Goal: Information Seeking & Learning: Understand process/instructions

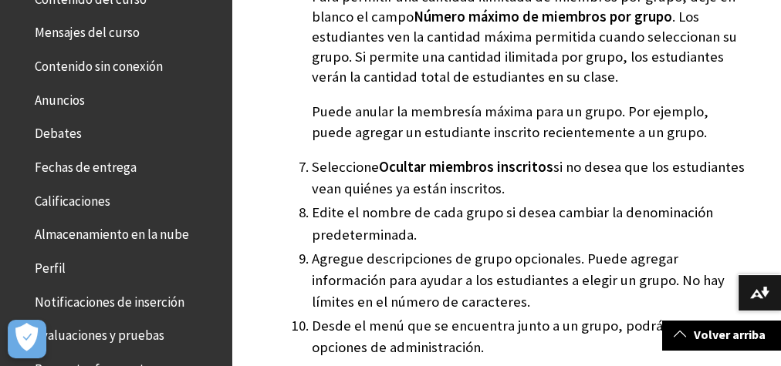
scroll to position [385, 0]
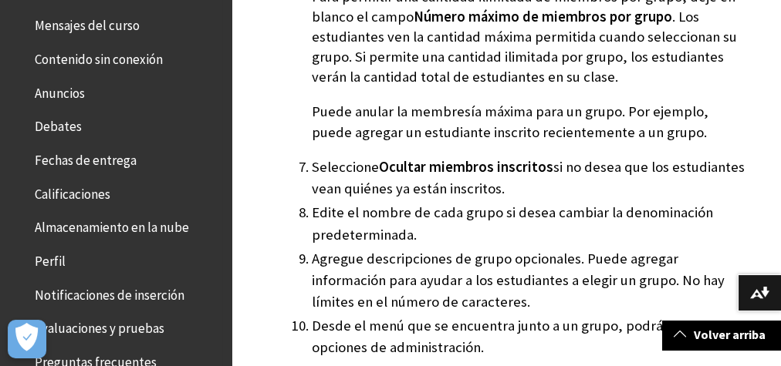
click at [119, 159] on span "Fechas de entrega" at bounding box center [86, 157] width 102 height 21
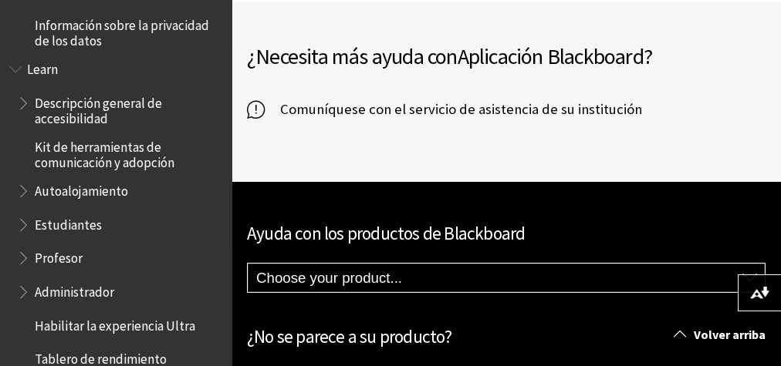
scroll to position [1204, 0]
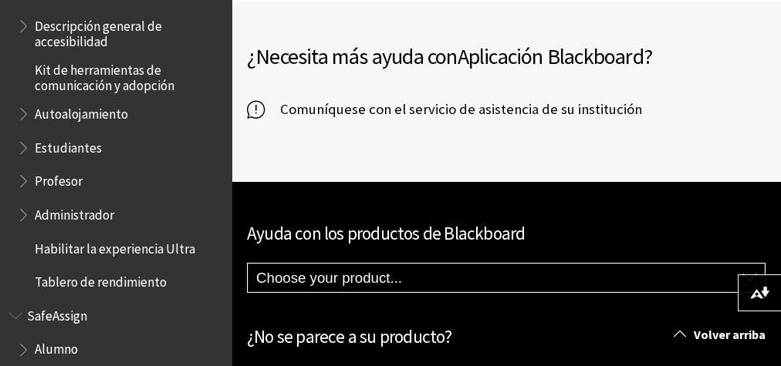
click at [74, 148] on span "Estudiantes" at bounding box center [68, 145] width 67 height 21
click at [21, 147] on span "Book outline for Blackboard Learn Help" at bounding box center [25, 144] width 16 height 19
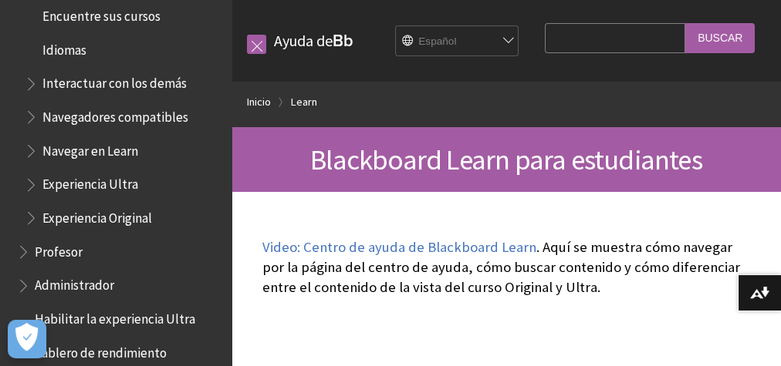
scroll to position [1547, 0]
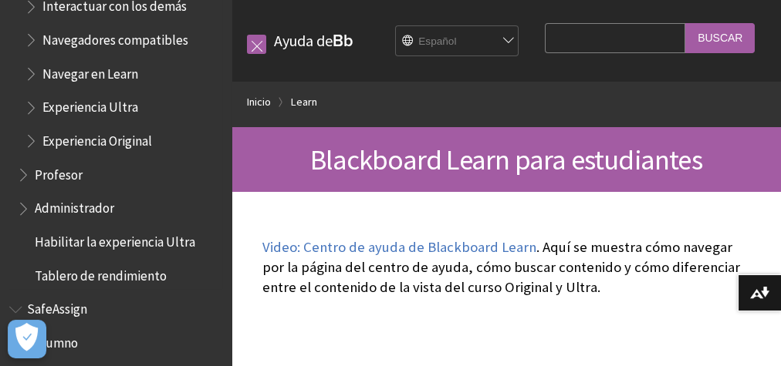
click at [20, 173] on span "Book outline for Blackboard Learn Help" at bounding box center [25, 171] width 16 height 19
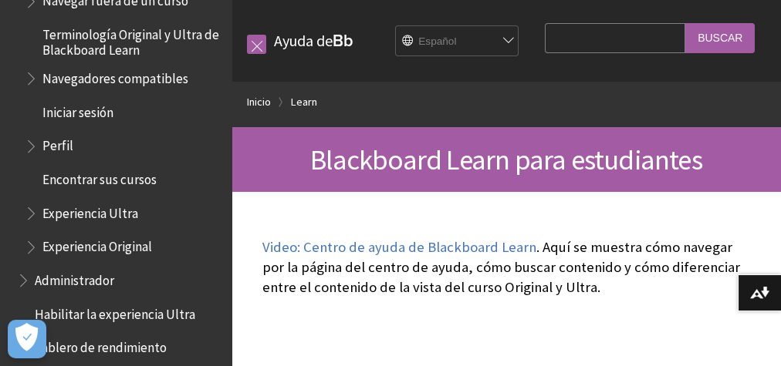
scroll to position [1933, 0]
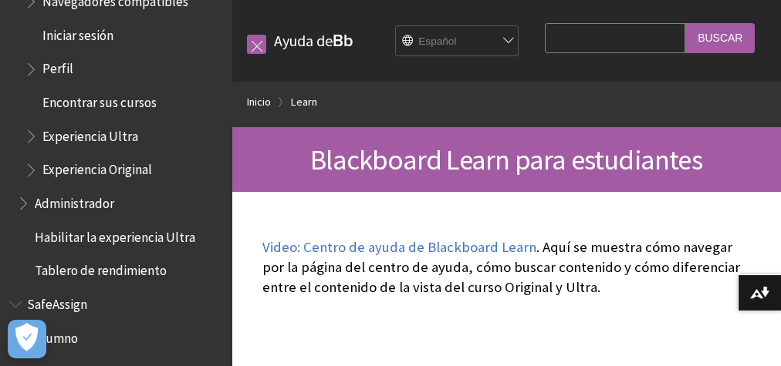
click at [31, 134] on span "Book outline for Blackboard Learn Help" at bounding box center [33, 132] width 16 height 19
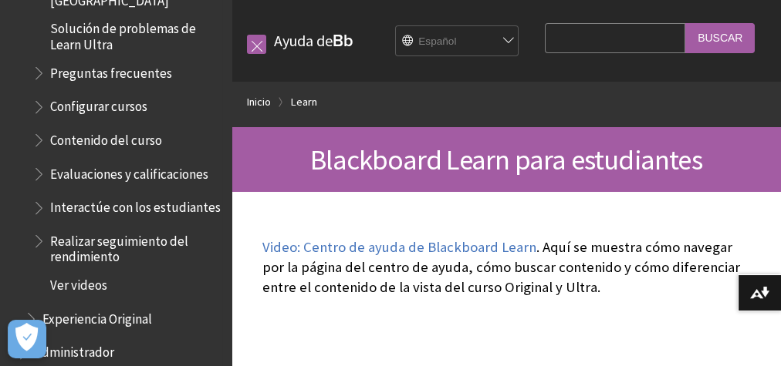
scroll to position [2241, 0]
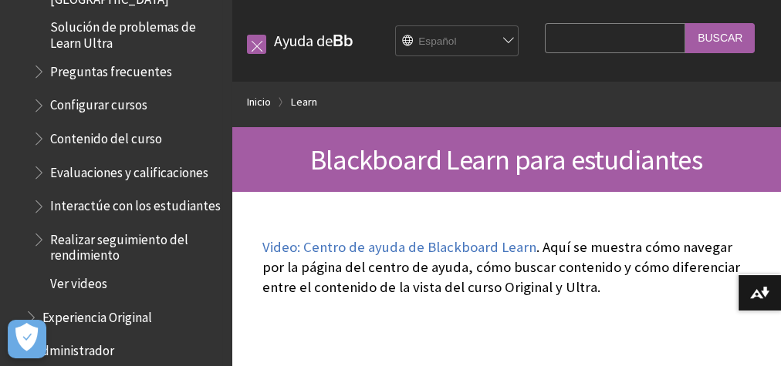
click at [39, 160] on span "Book outline for Blackboard Learn Help" at bounding box center [40, 169] width 16 height 19
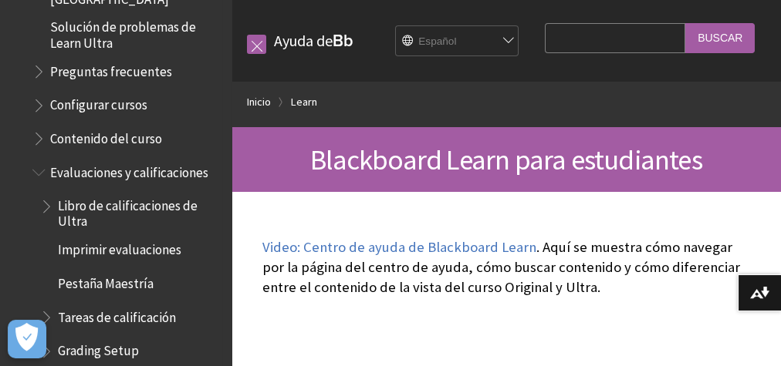
scroll to position [2318, 0]
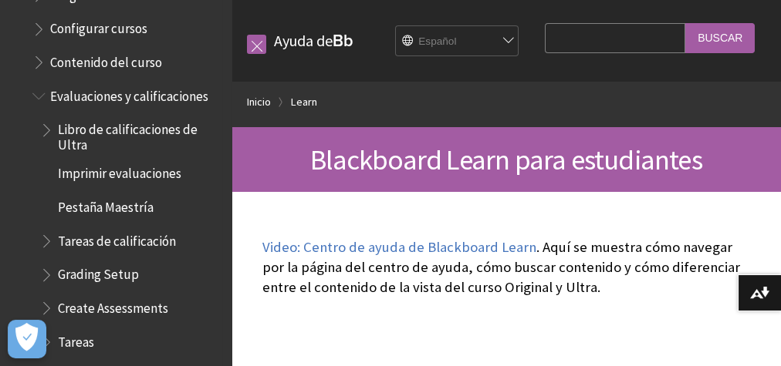
click at [49, 228] on span "Book outline for Blackboard Learn Help" at bounding box center [48, 237] width 16 height 19
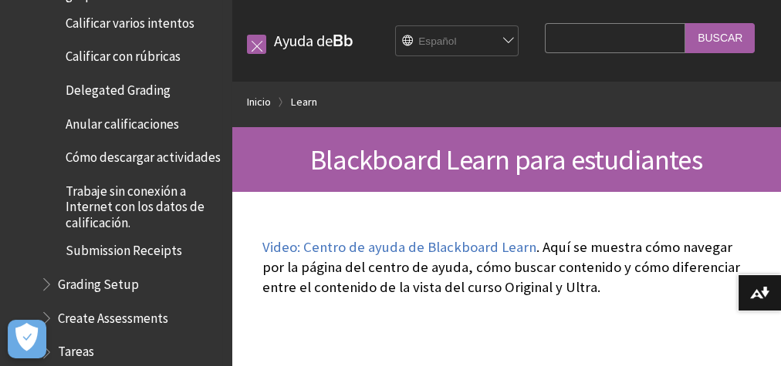
scroll to position [3090, 0]
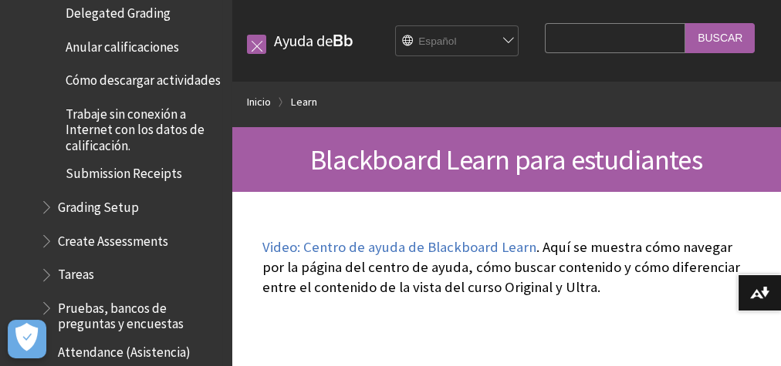
click at [46, 262] on span "Book outline for Blackboard Learn Help" at bounding box center [48, 271] width 16 height 19
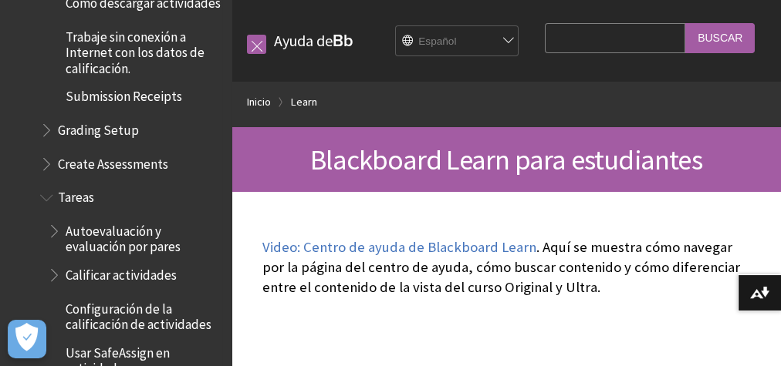
scroll to position [3243, 0]
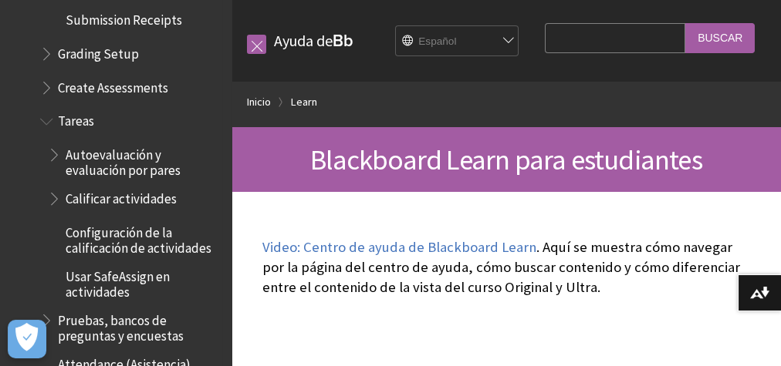
click at [52, 186] on span "Book outline for Blackboard Learn Help" at bounding box center [56, 195] width 16 height 19
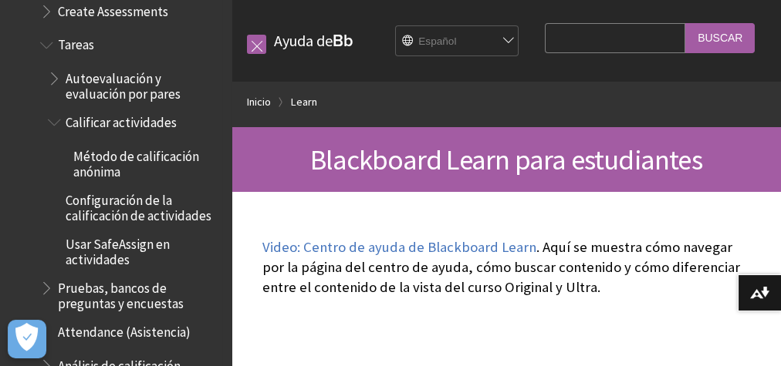
scroll to position [3321, 0]
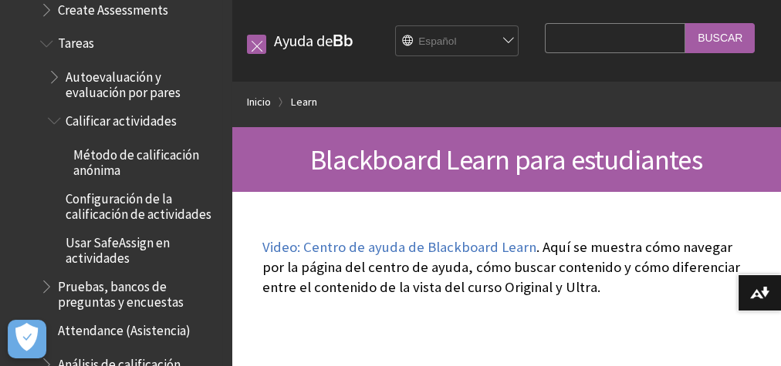
click at [79, 193] on span "Configuración de la calificación de actividades" at bounding box center [143, 204] width 155 height 36
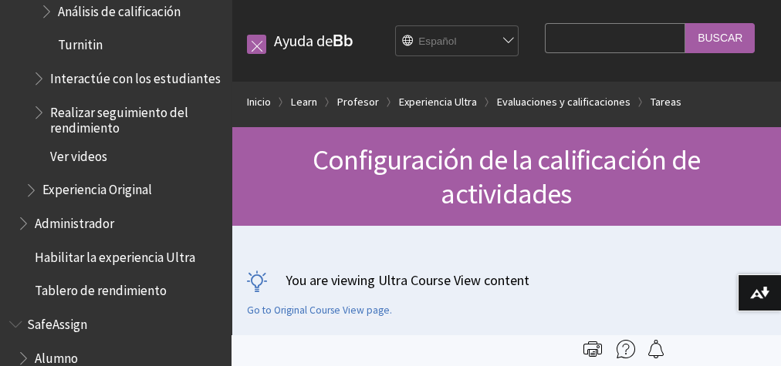
scroll to position [2567, 0]
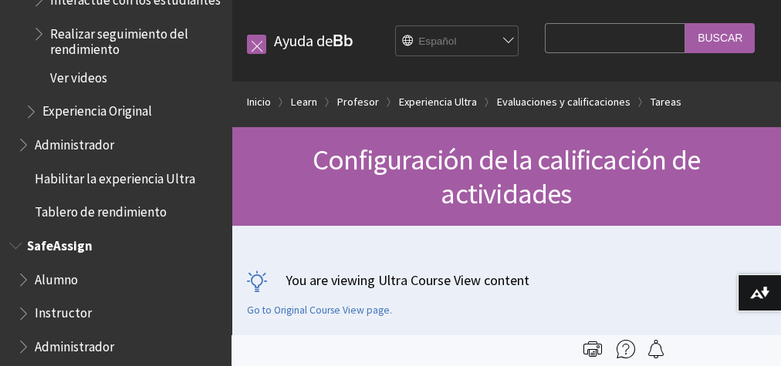
click at [23, 301] on span "Book outline for Blackboard SafeAssign" at bounding box center [25, 310] width 16 height 19
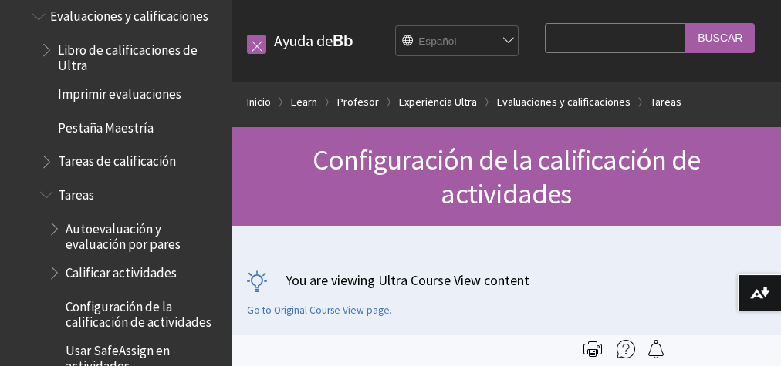
scroll to position [2104, 0]
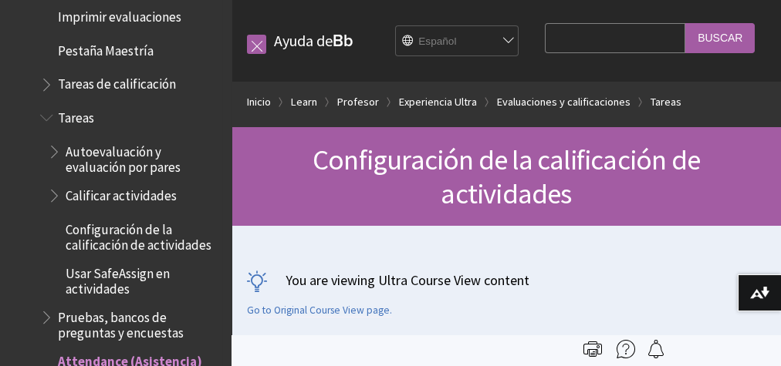
click at [51, 183] on span "Calificar actividades" at bounding box center [135, 196] width 174 height 26
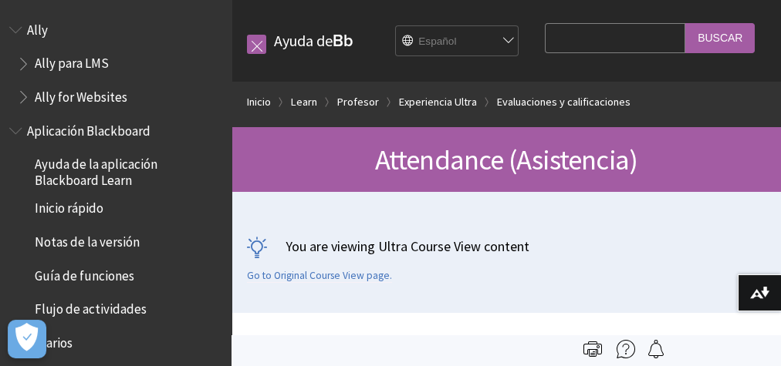
scroll to position [2243, 0]
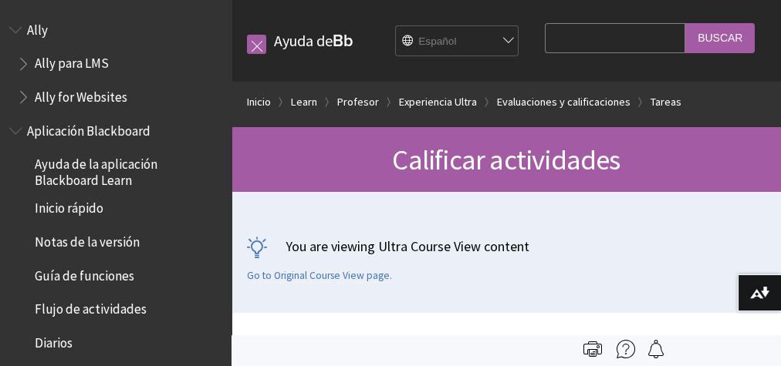
scroll to position [2243, 0]
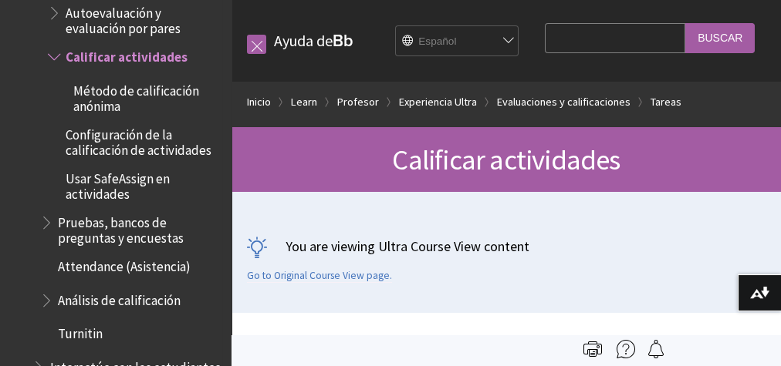
click at [62, 254] on span "Attendance (Asistencia)" at bounding box center [124, 264] width 133 height 21
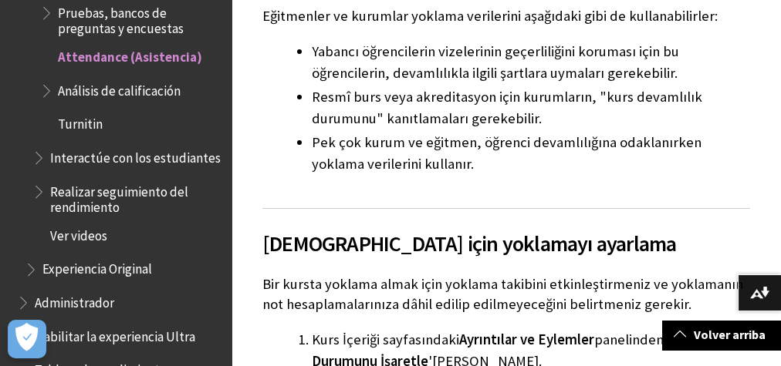
scroll to position [540, 0]
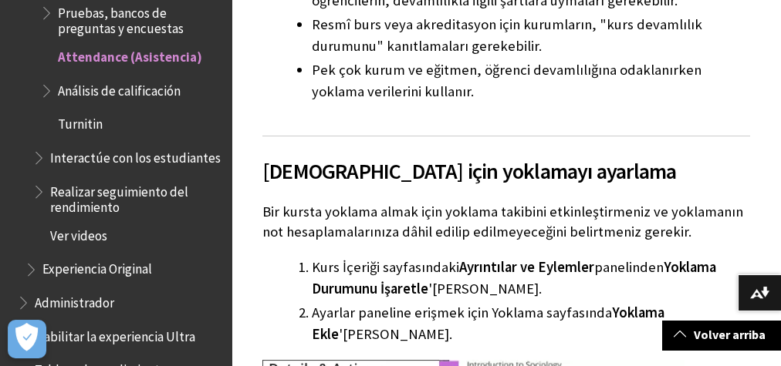
drag, startPoint x: 626, startPoint y: 2, endPoint x: 296, endPoint y: 96, distance: 342.8
click at [296, 96] on ul "Yabancı öğrencilerin vizelerinin geçerliliğini koruması için bu öğrencilerin, d…" at bounding box center [506, 35] width 488 height 134
click at [279, 83] on ul "Yabancı öğrencilerin vizelerinin geçerliliğini koruması için bu öğrencilerin, d…" at bounding box center [506, 35] width 488 height 134
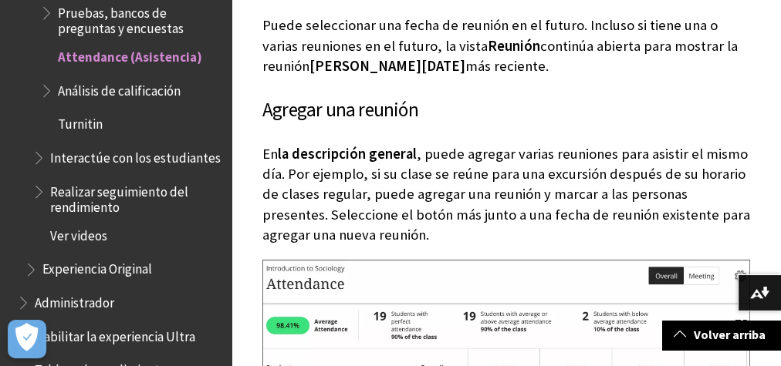
scroll to position [7174, 0]
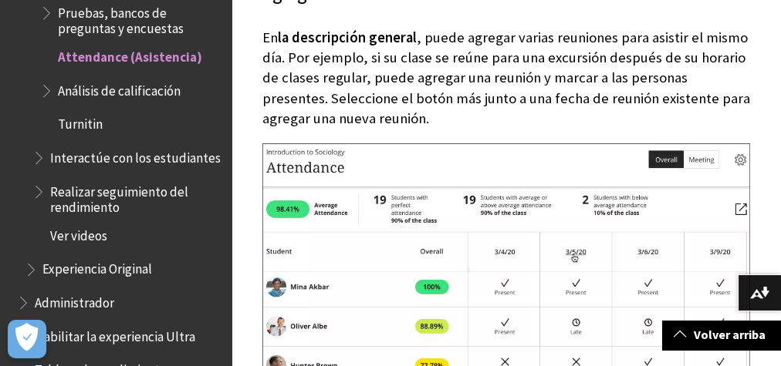
click at [33, 145] on span "Esquema del libro para Blackboard Learn Ayuda" at bounding box center [40, 154] width 16 height 19
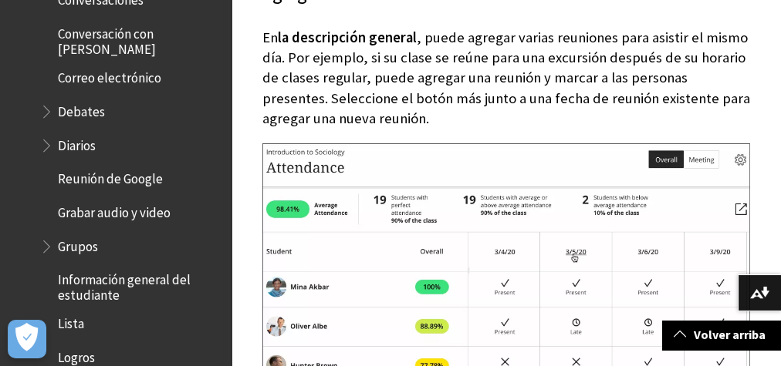
scroll to position [2706, 0]
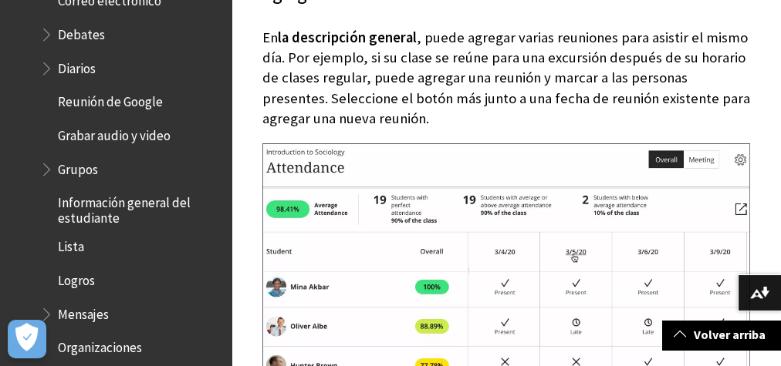
click at [41, 160] on span "Esquema del libro para Blackboard Learn Ayuda" at bounding box center [48, 166] width 16 height 19
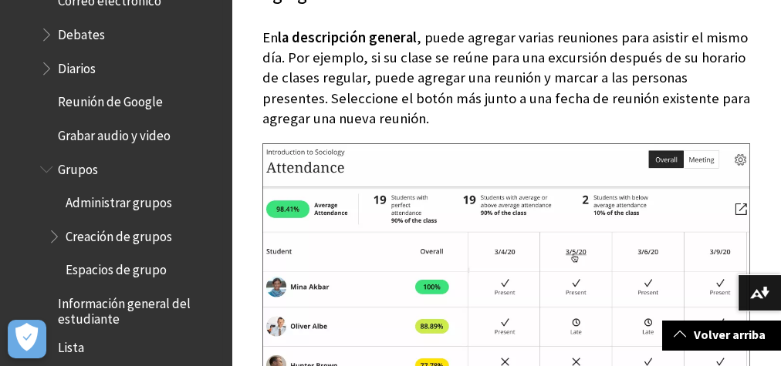
click at [86, 190] on span "Administrar grupos" at bounding box center [119, 200] width 106 height 21
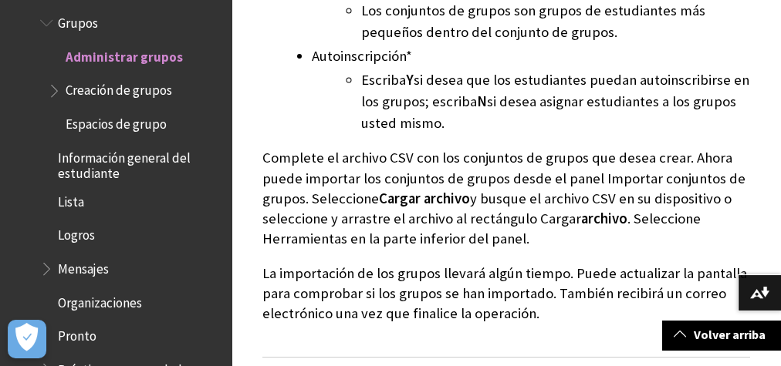
scroll to position [2237, 0]
